Goal: Task Accomplishment & Management: Complete application form

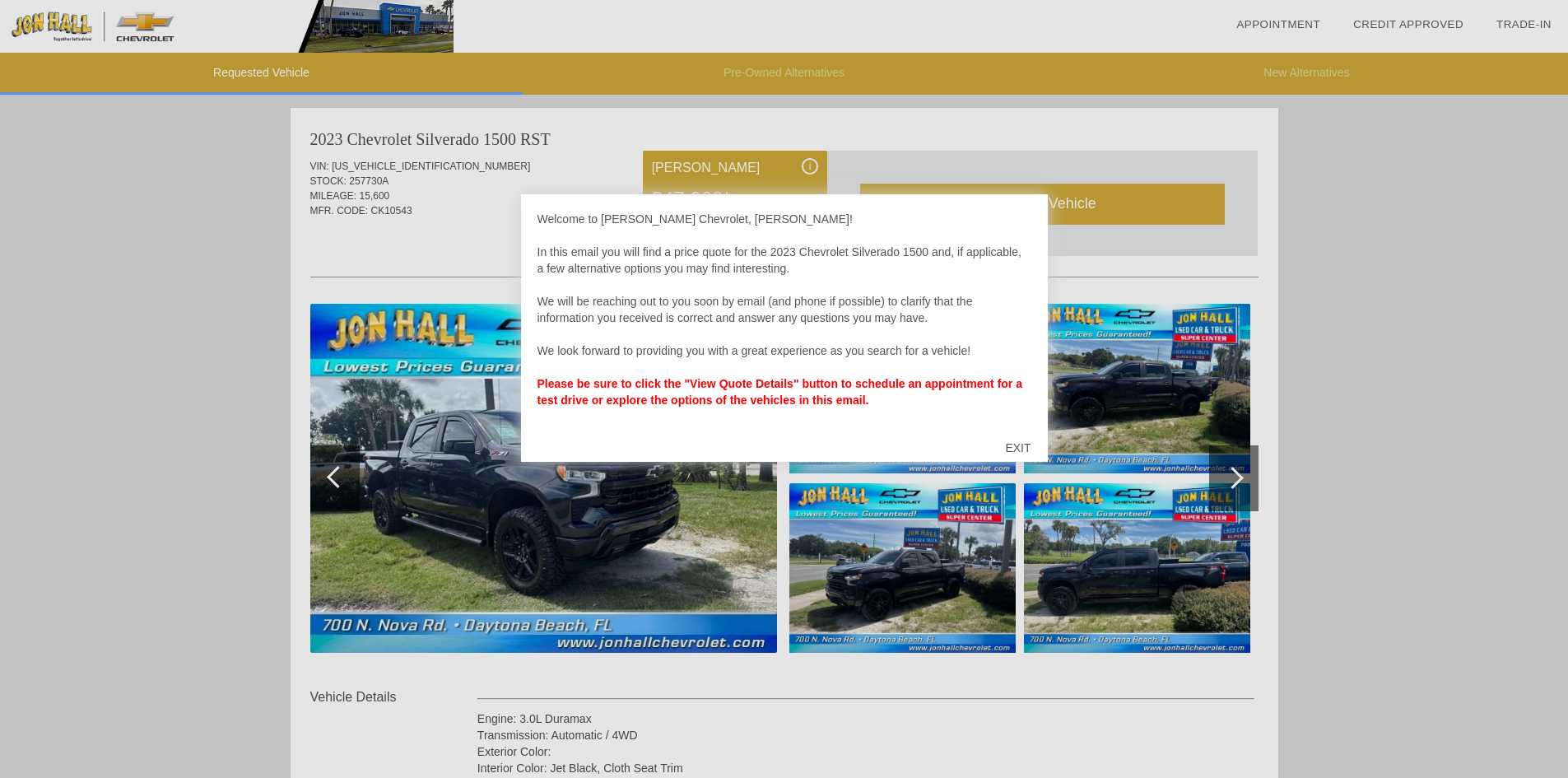
click at [1022, 445] on div "EXIT" at bounding box center [1017, 447] width 58 height 49
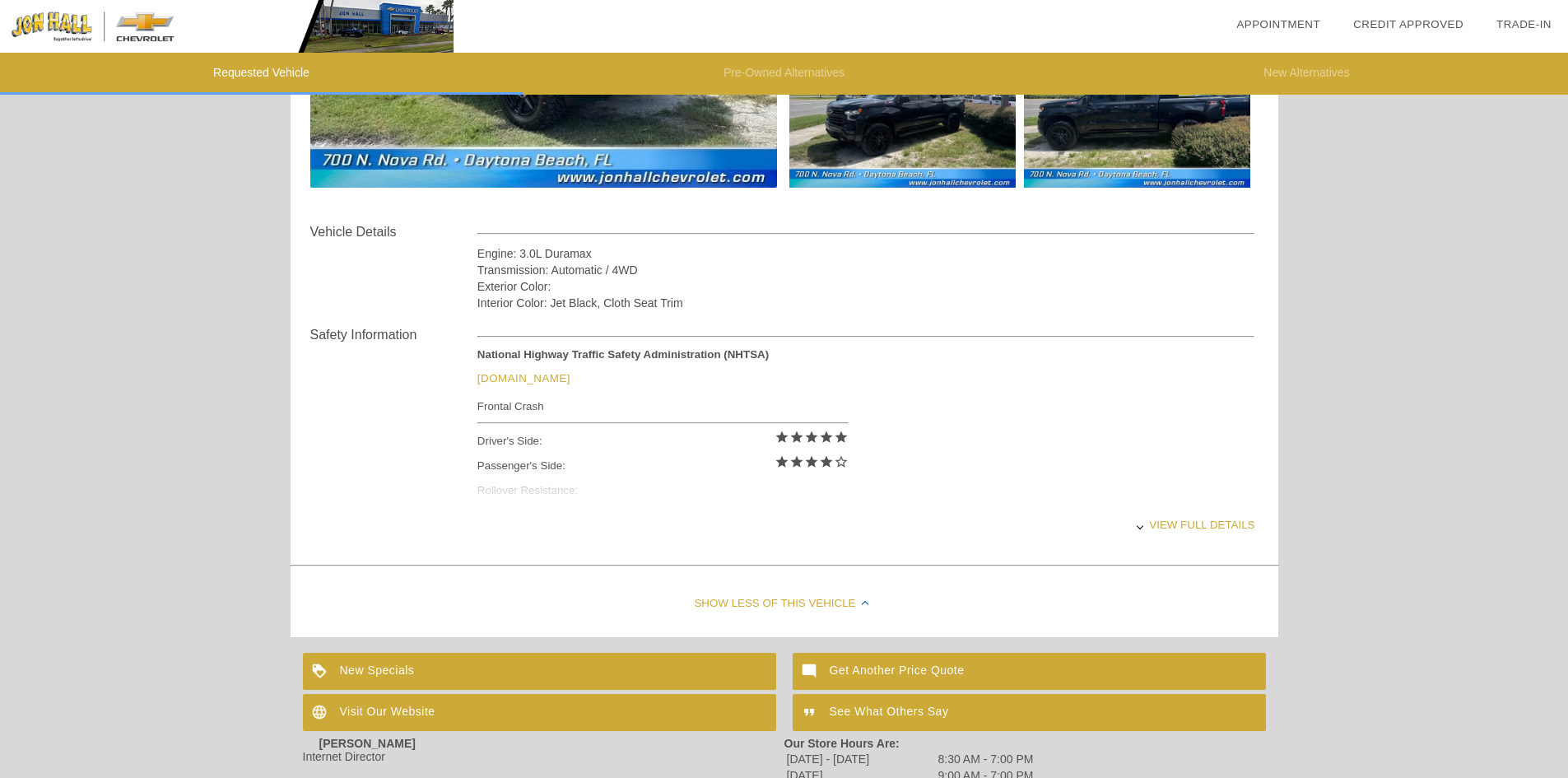
scroll to position [494, 0]
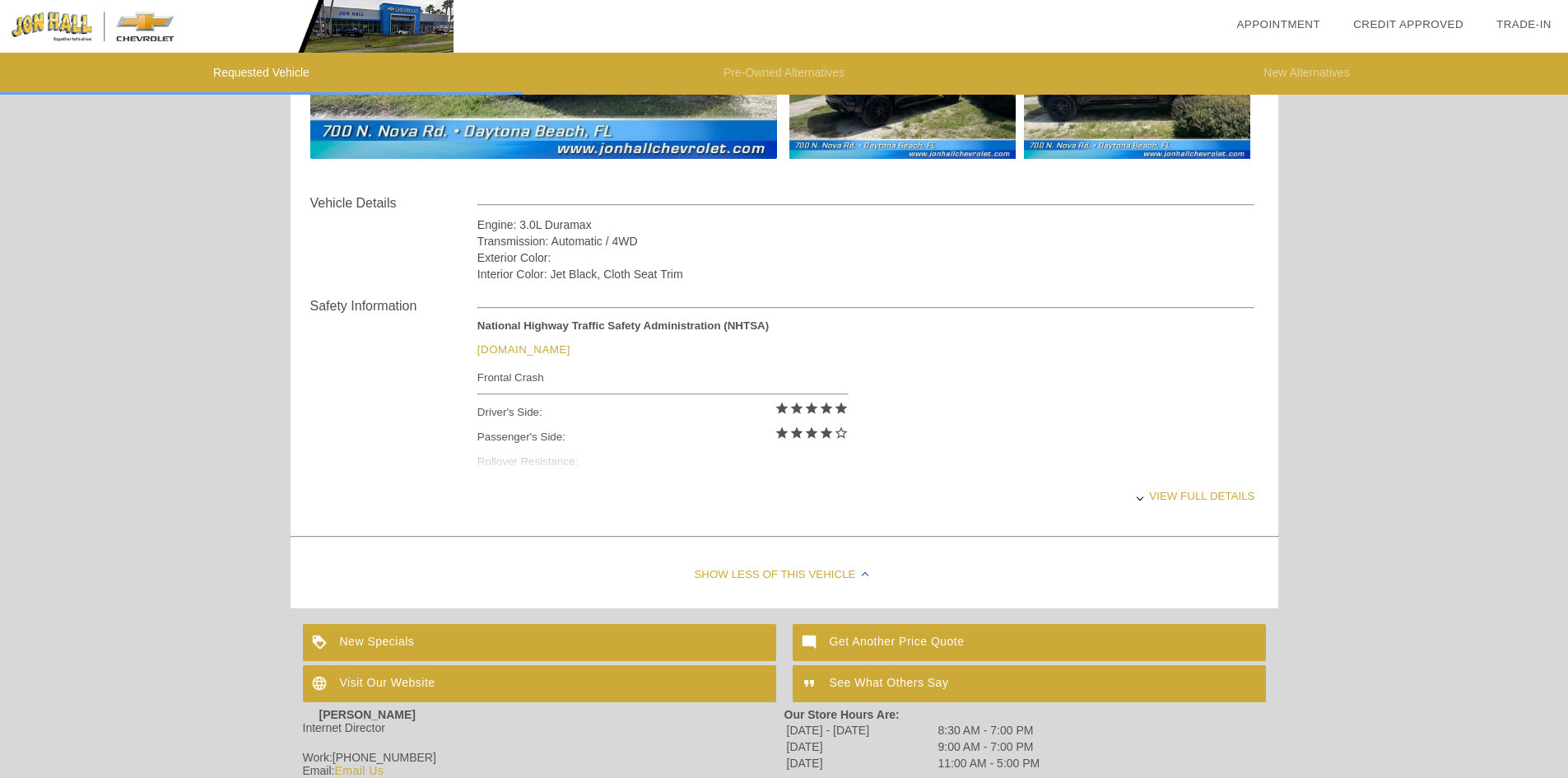
click at [1143, 500] on div at bounding box center [1139, 496] width 7 height 7
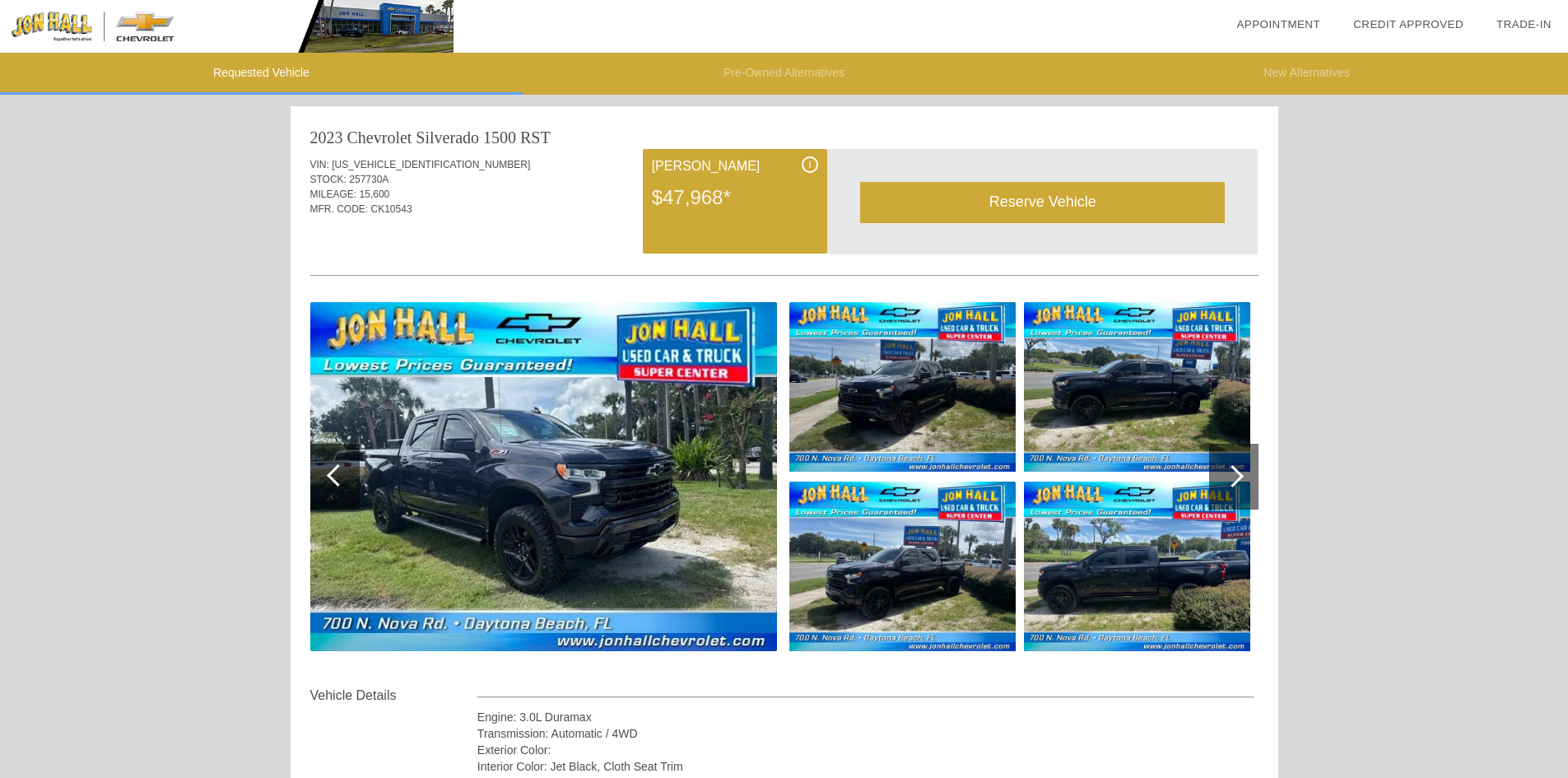
scroll to position [0, 0]
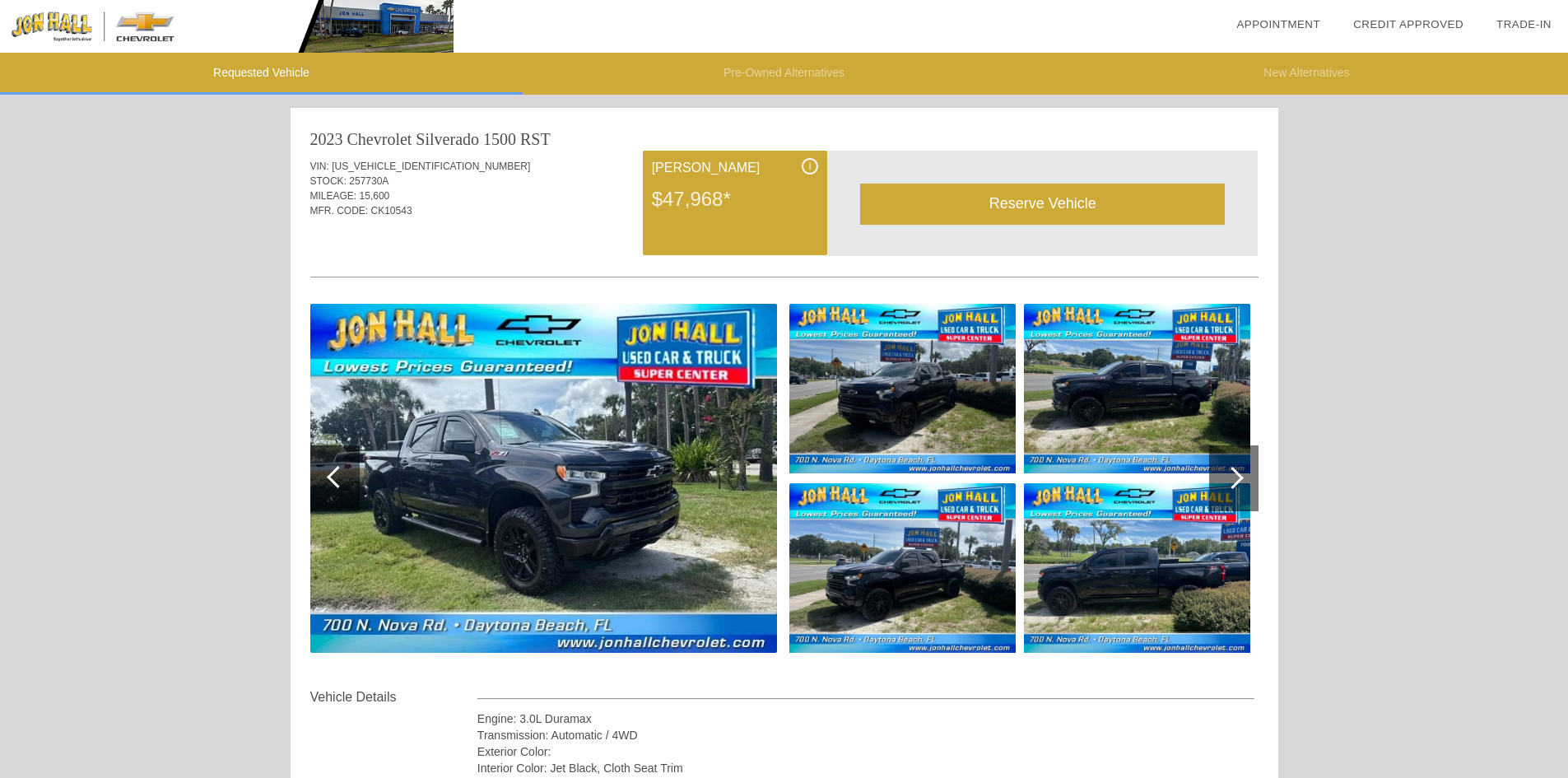
click at [1230, 488] on div at bounding box center [1233, 478] width 49 height 66
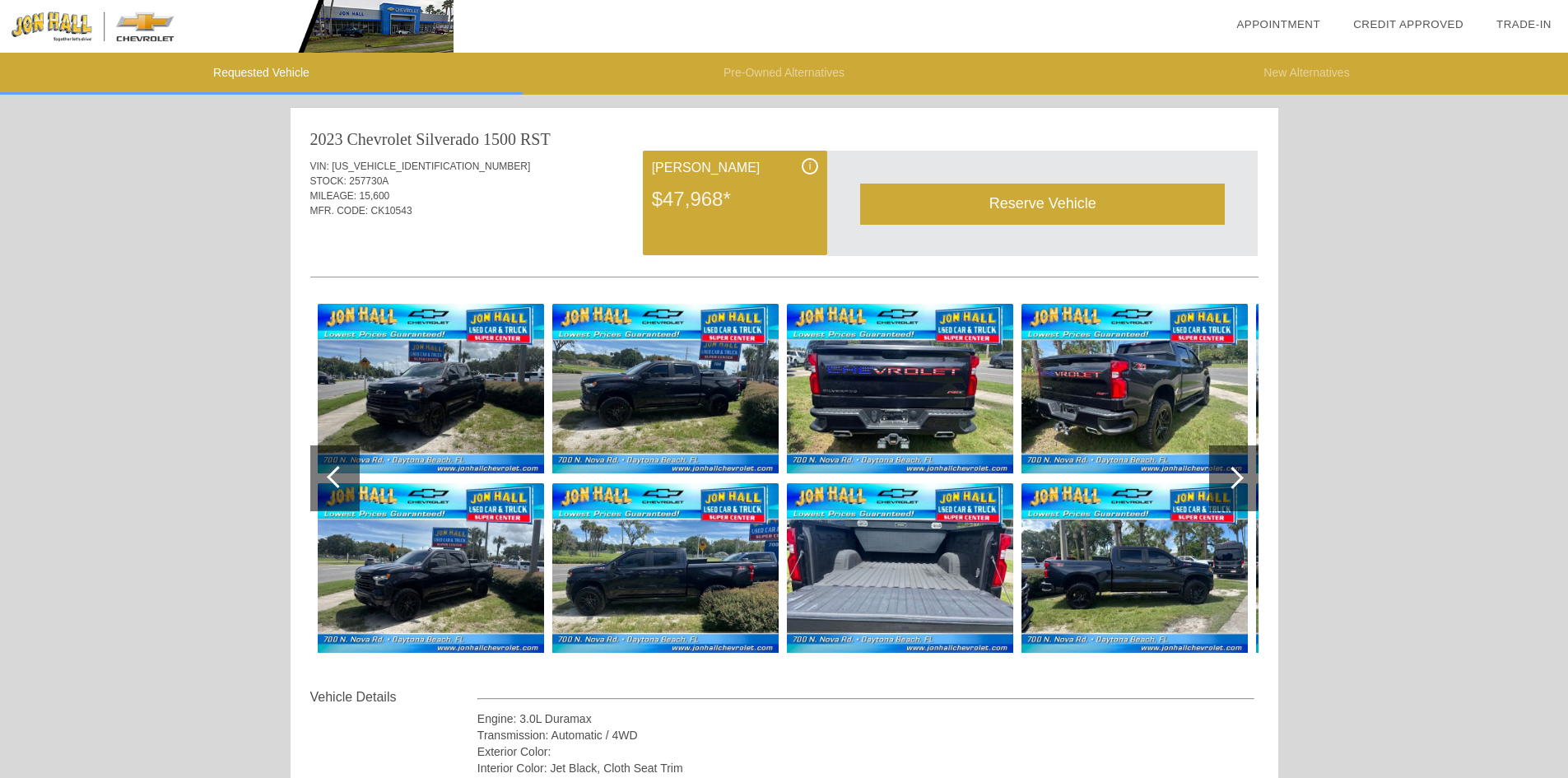
click at [1230, 488] on div at bounding box center [1233, 478] width 49 height 66
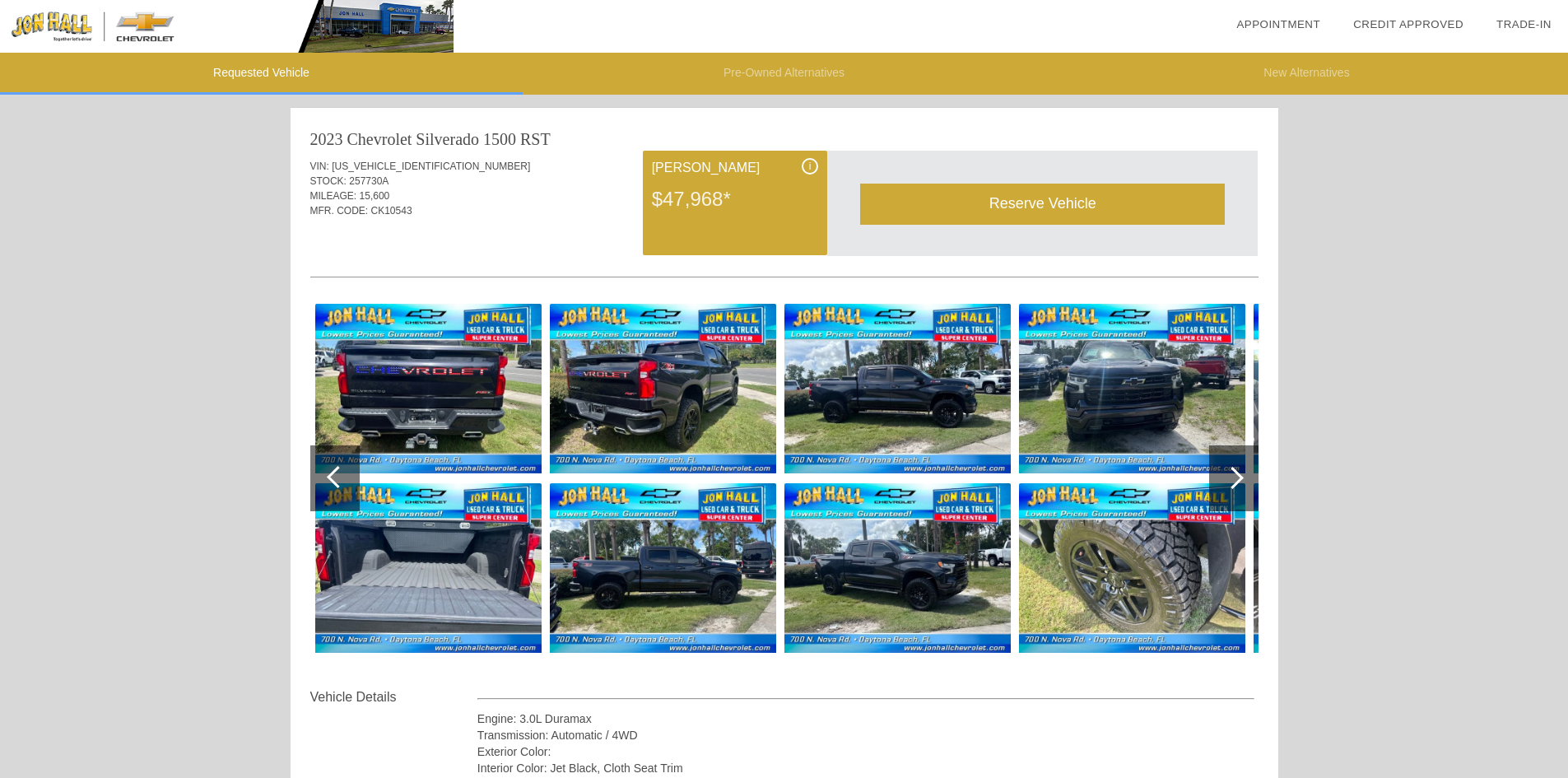
click at [1230, 488] on div at bounding box center [1233, 478] width 49 height 66
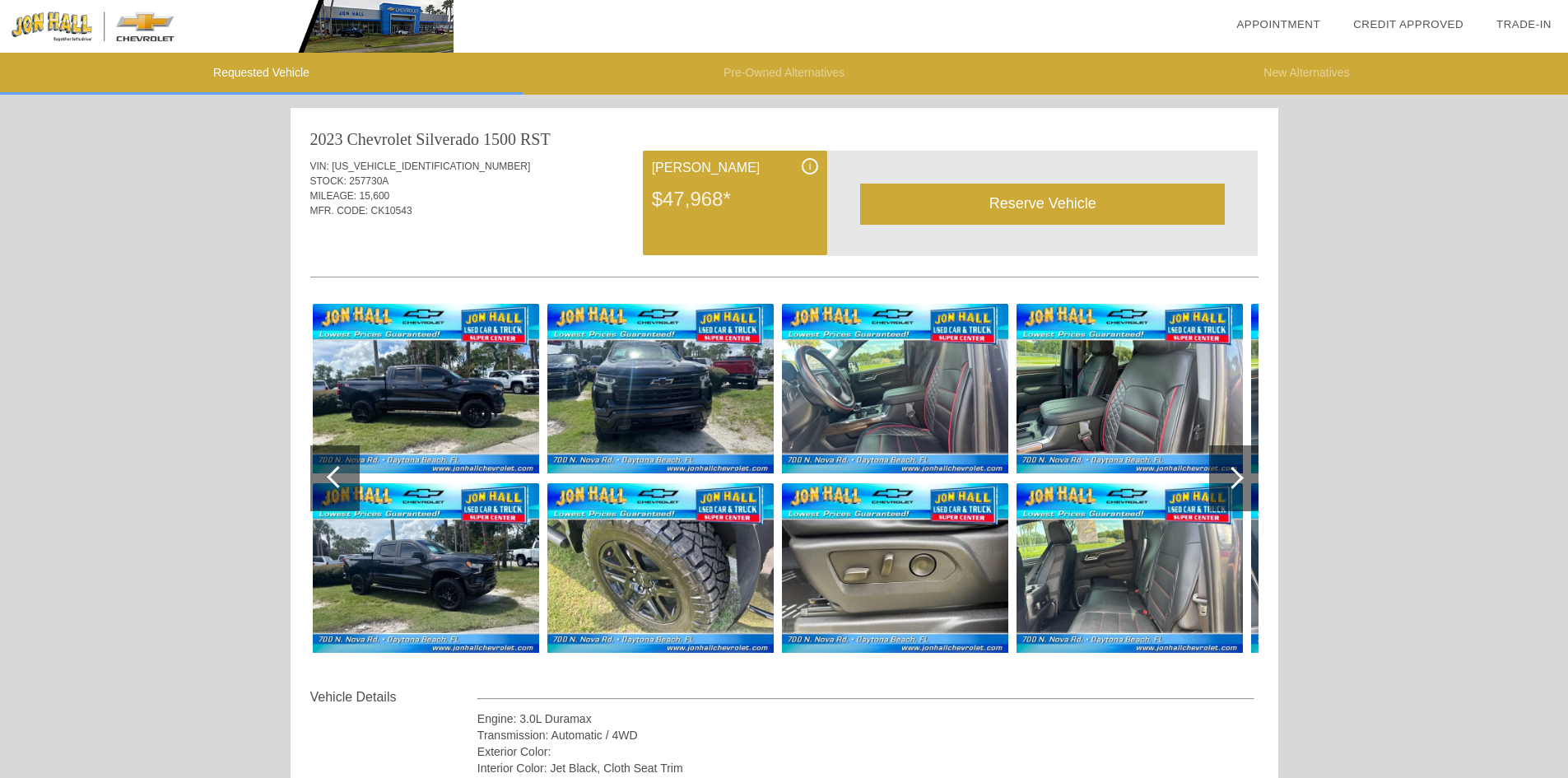
click at [1230, 488] on div at bounding box center [1233, 478] width 49 height 66
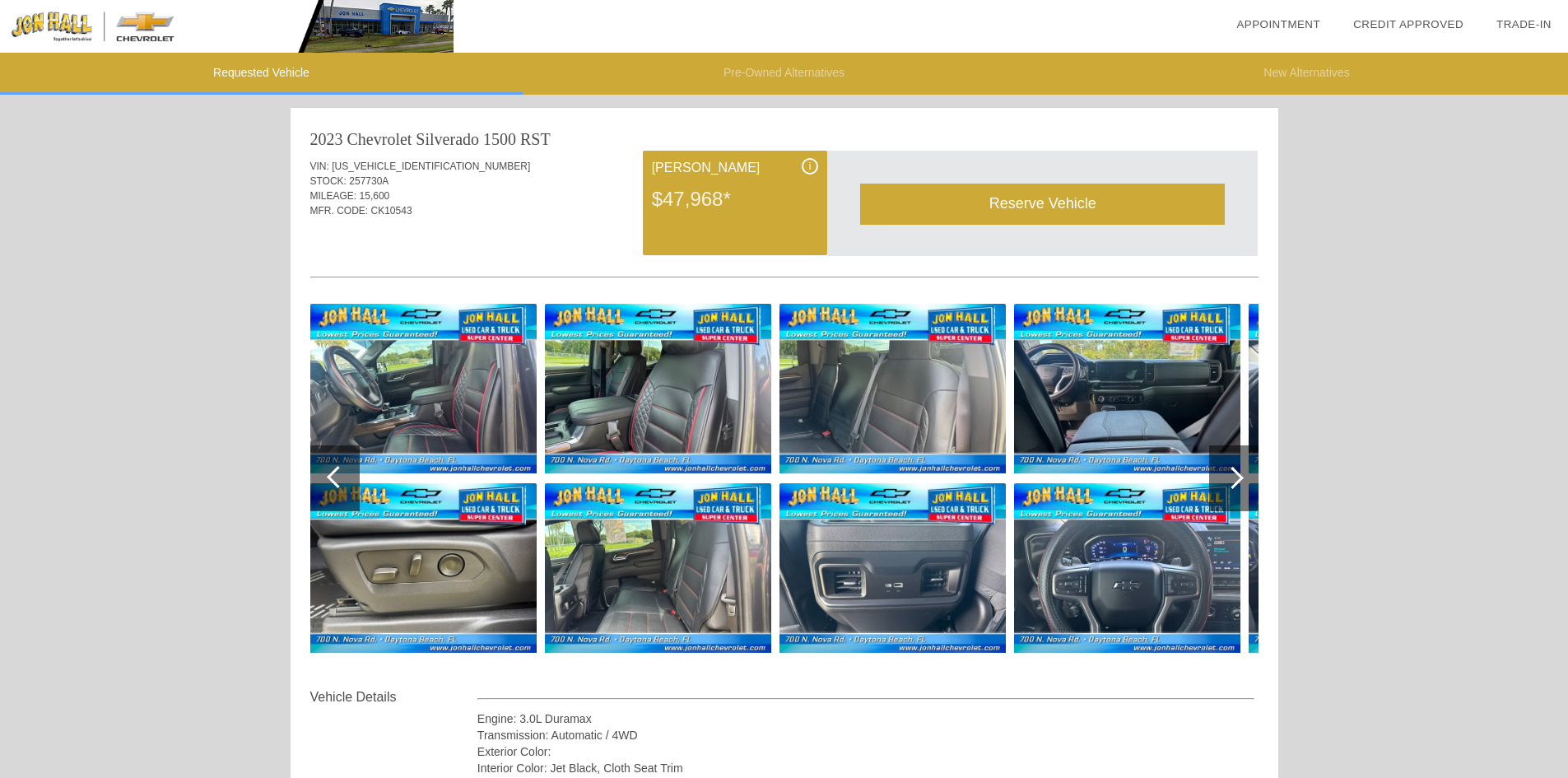
click at [1230, 488] on div at bounding box center [1233, 478] width 49 height 66
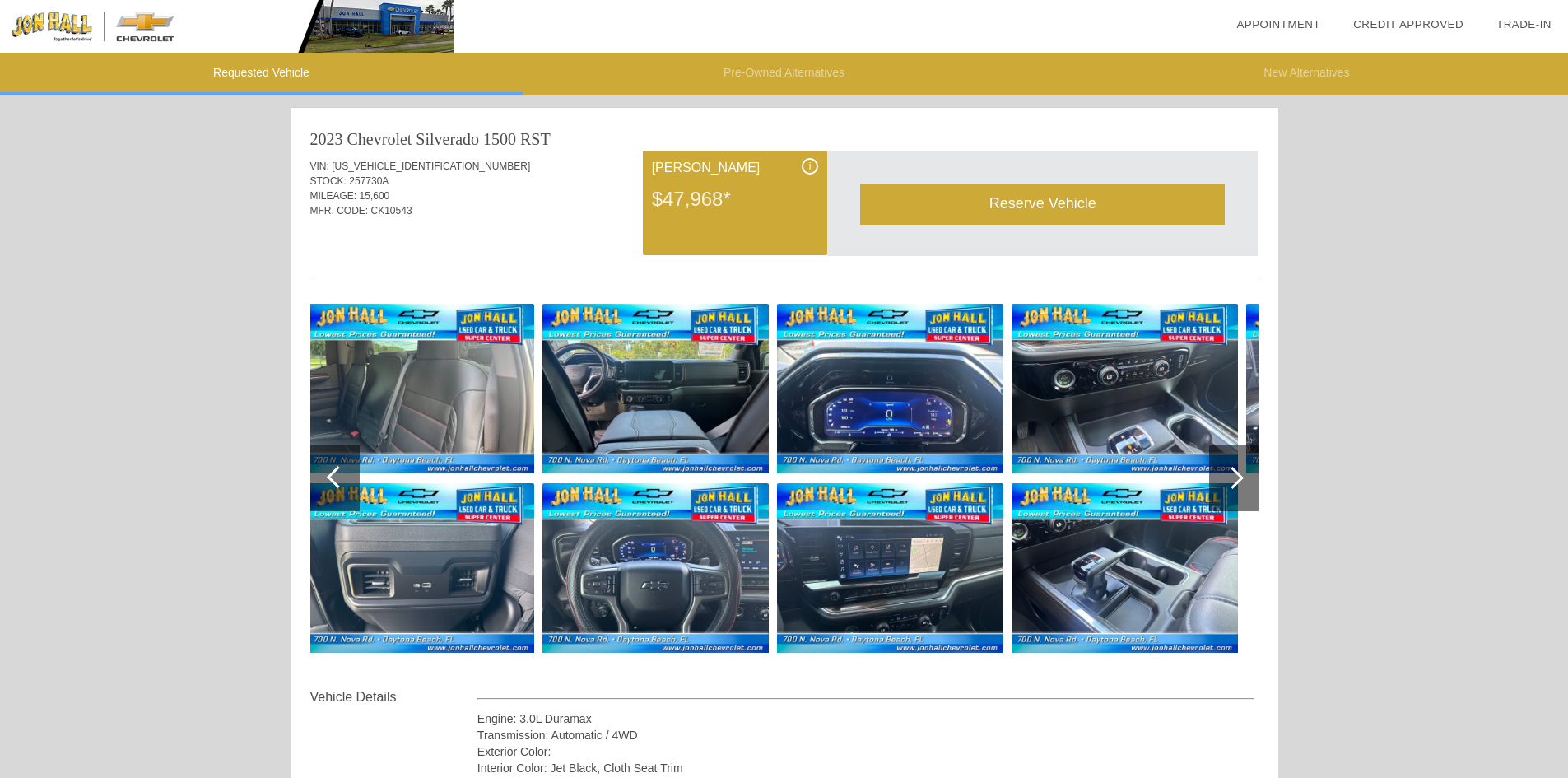
click at [1230, 488] on div at bounding box center [1233, 478] width 49 height 66
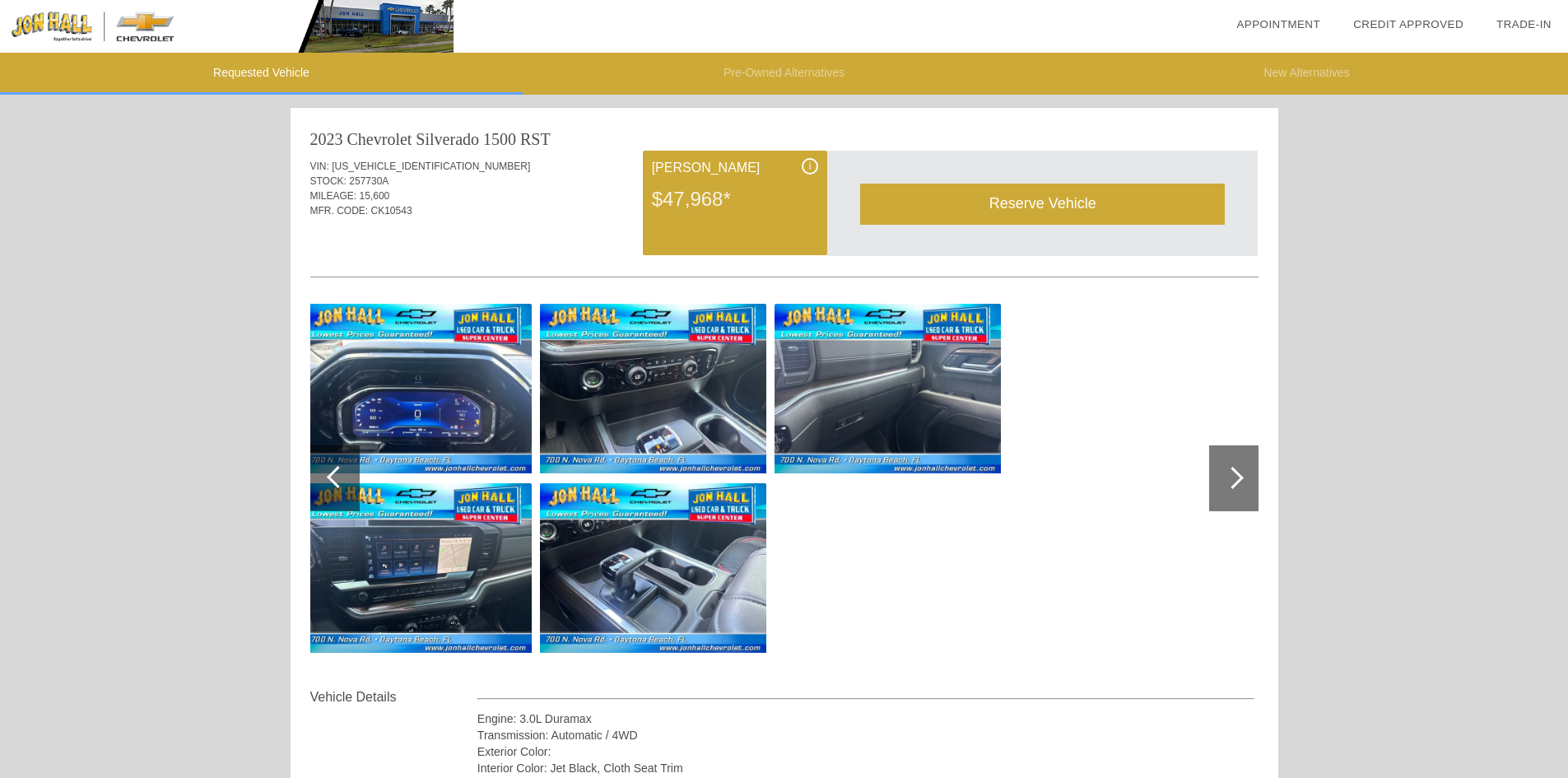
click at [813, 167] on div "i" at bounding box center [809, 165] width 16 height 16
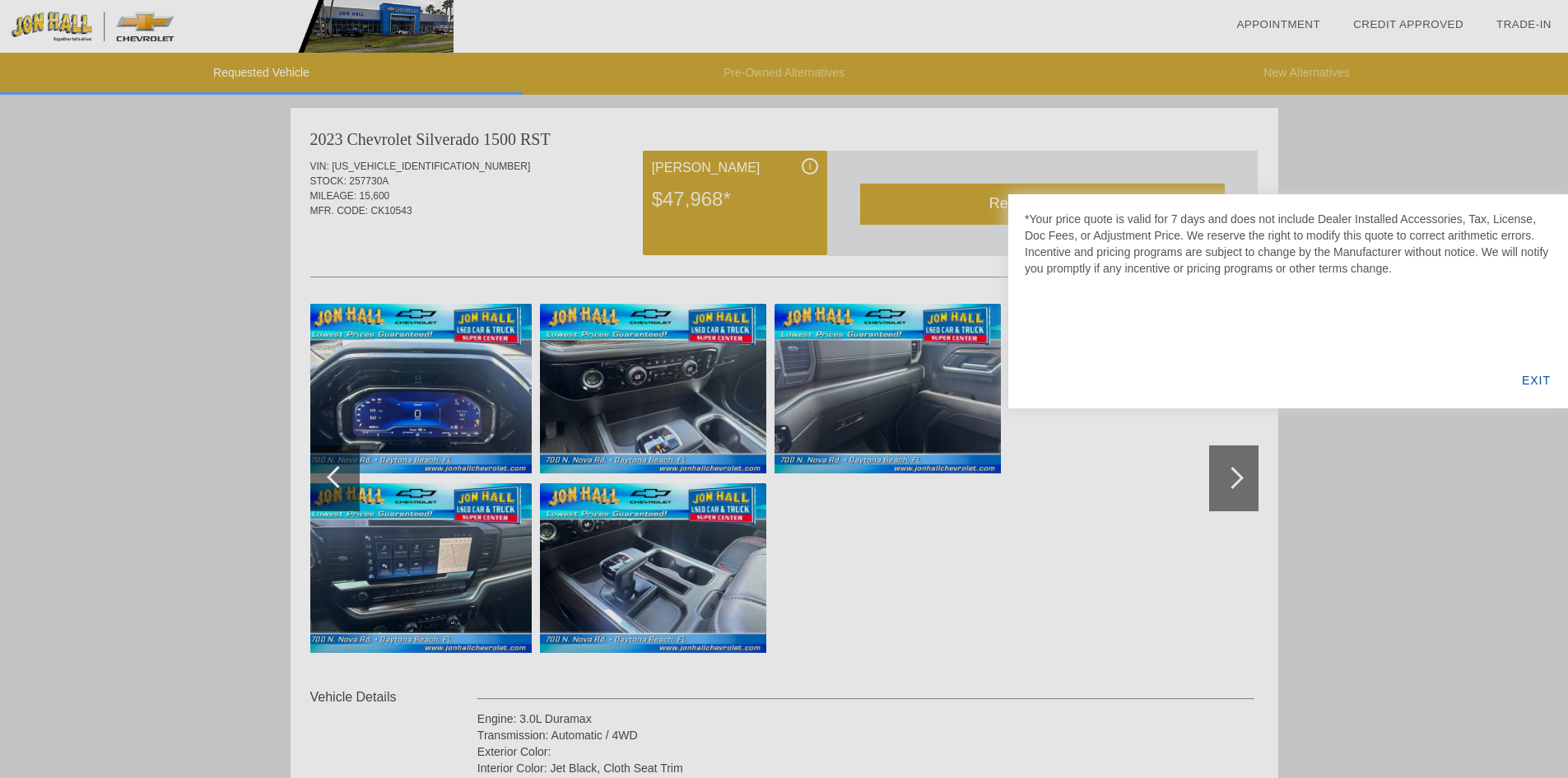
click at [1536, 379] on div "EXIT" at bounding box center [1536, 380] width 63 height 56
